Goal: Task Accomplishment & Management: Use online tool/utility

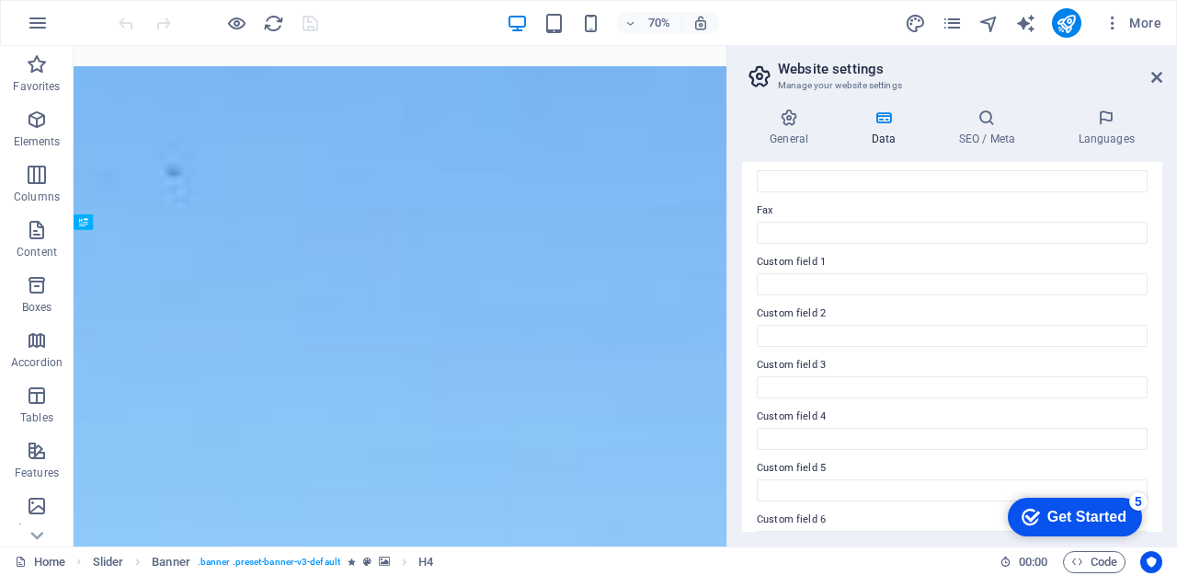
scroll to position [512, 0]
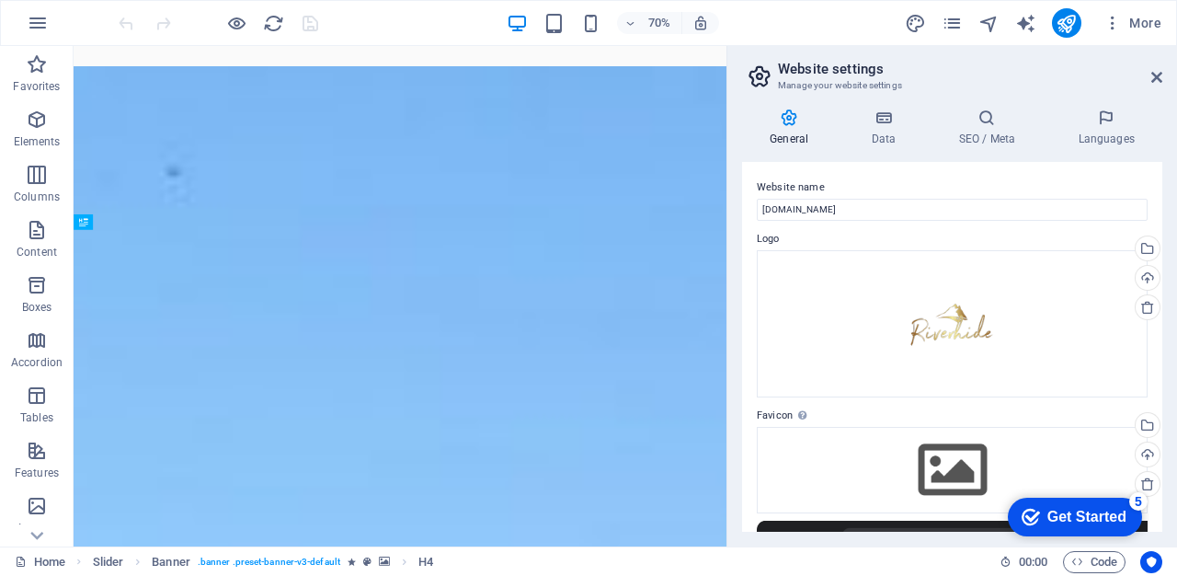
click at [1155, 74] on icon at bounding box center [1156, 77] width 11 height 15
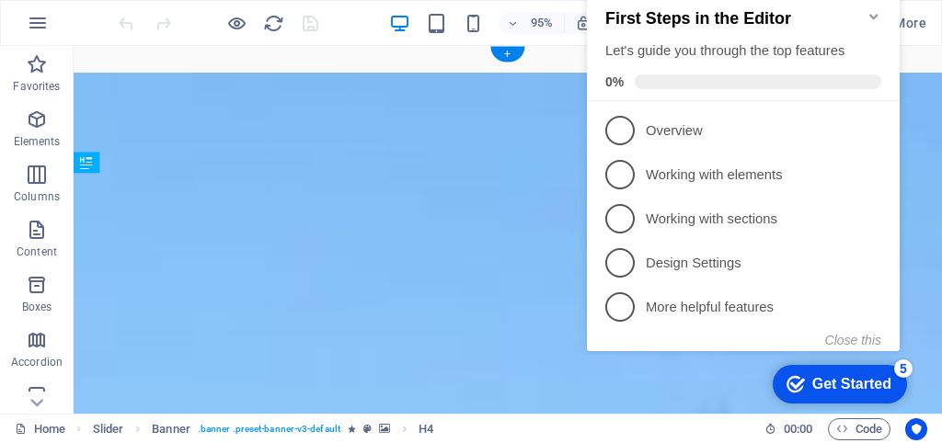
select select "vh"
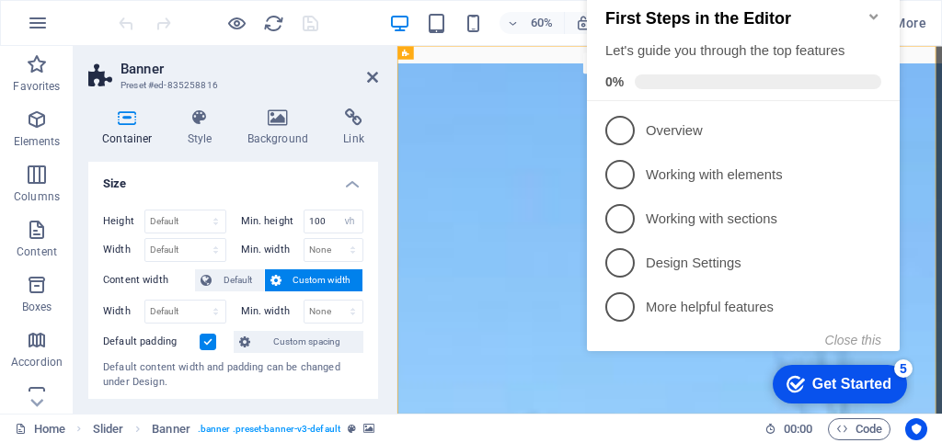
click at [872, 9] on icon "Minimize checklist" at bounding box center [873, 16] width 15 height 15
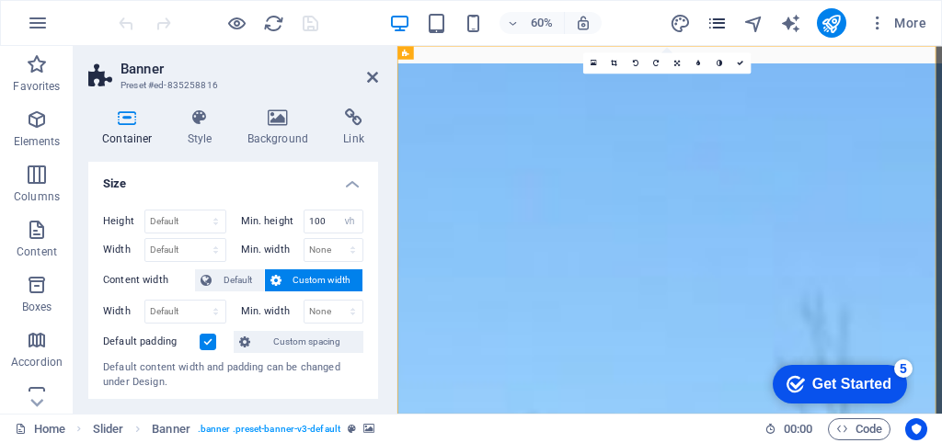
click at [706, 20] on span "pages" at bounding box center [717, 23] width 22 height 21
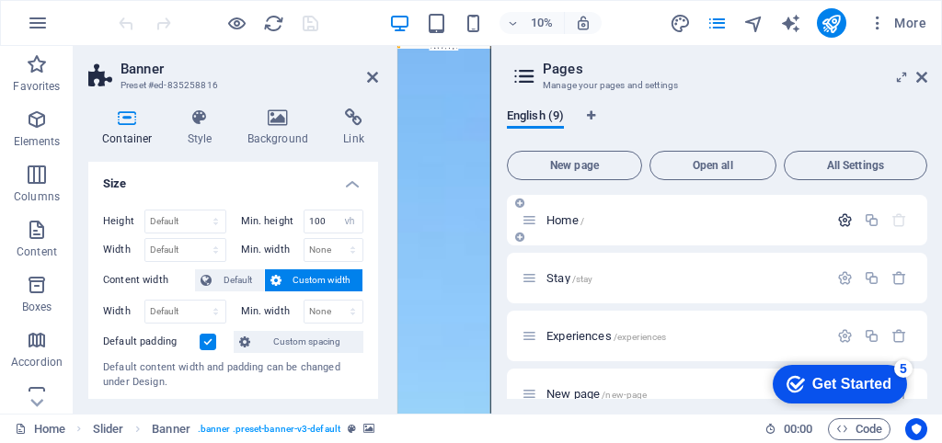
click at [838, 223] on icon "button" at bounding box center [845, 220] width 16 height 16
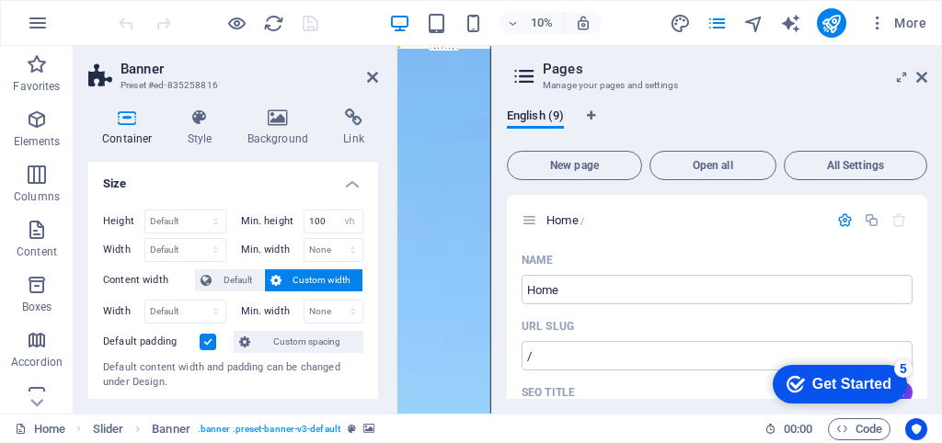
click at [929, 82] on aside "Pages Manage your pages and settings English (9) New page Open all All Settings…" at bounding box center [716, 230] width 451 height 368
click at [929, 80] on aside "Pages Manage your pages and settings English (9) New page Open all All Settings…" at bounding box center [716, 230] width 451 height 368
click at [916, 75] on icon at bounding box center [921, 77] width 11 height 15
